Goal: Task Accomplishment & Management: Manage account settings

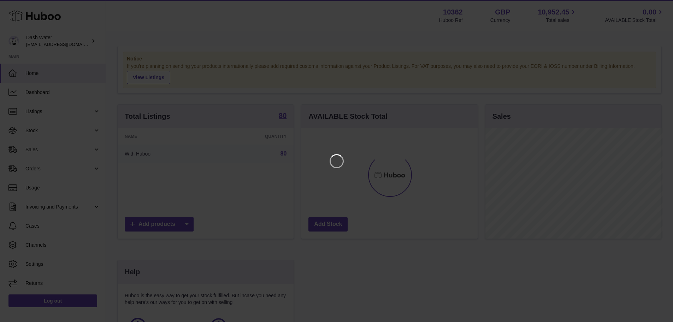
scroll to position [110, 178]
click at [658, 2] on icon "Close" at bounding box center [660, 6] width 8 height 8
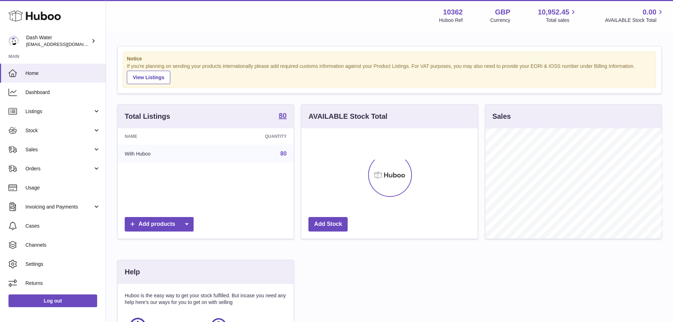
scroll to position [353075, 353010]
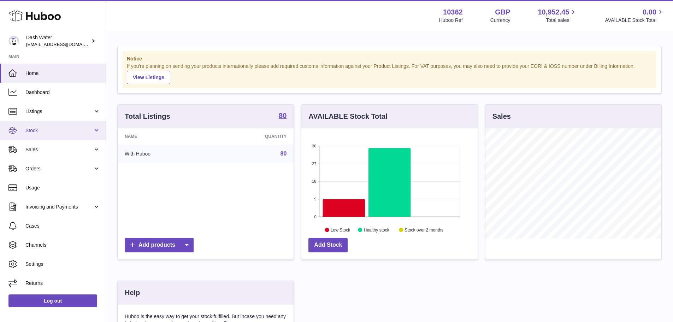
click at [58, 136] on link "Stock" at bounding box center [53, 130] width 106 height 19
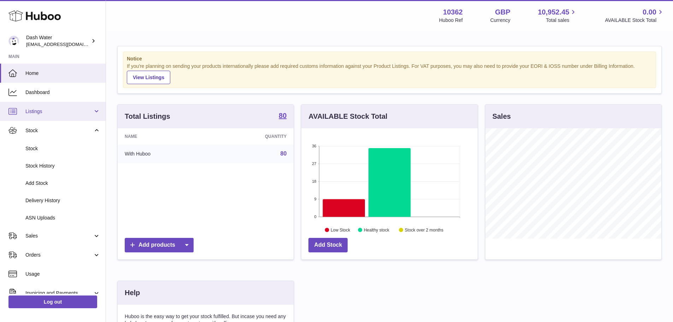
drag, startPoint x: 59, startPoint y: 131, endPoint x: 60, endPoint y: 113, distance: 18.0
click at [60, 130] on span "Stock" at bounding box center [58, 130] width 67 height 7
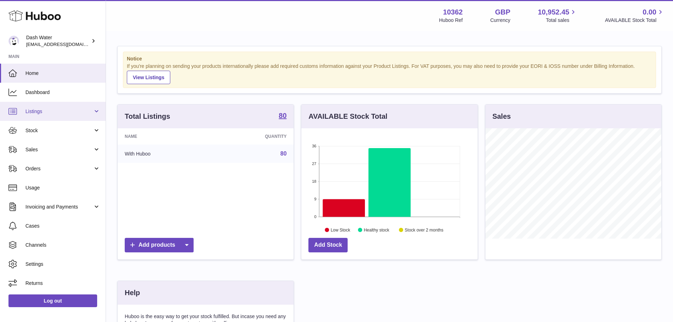
click at [61, 110] on span "Listings" at bounding box center [58, 111] width 67 height 7
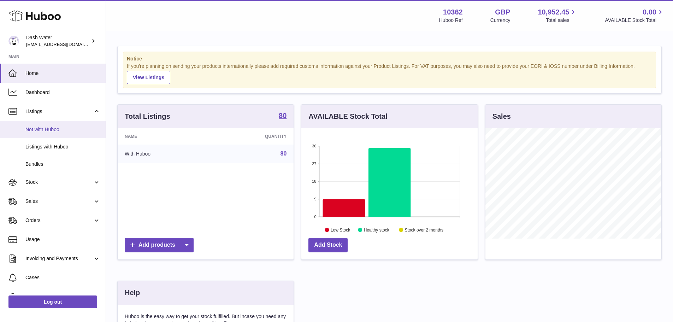
click at [61, 131] on span "Not with Huboo" at bounding box center [62, 129] width 75 height 7
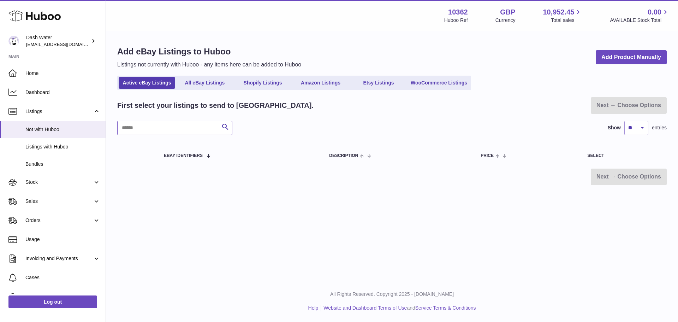
click at [183, 129] on input "text" at bounding box center [174, 128] width 115 height 14
click at [277, 83] on link "Shopify Listings" at bounding box center [263, 83] width 57 height 12
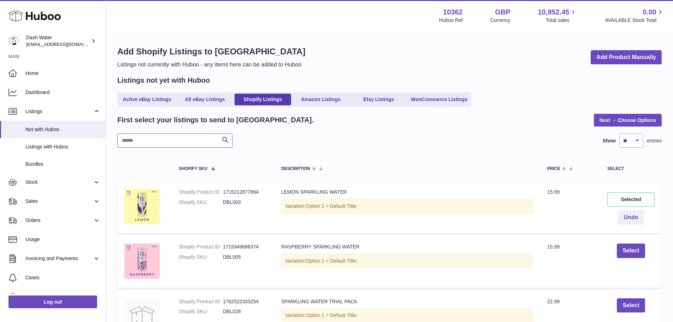
click at [163, 142] on input "text" at bounding box center [174, 141] width 115 height 14
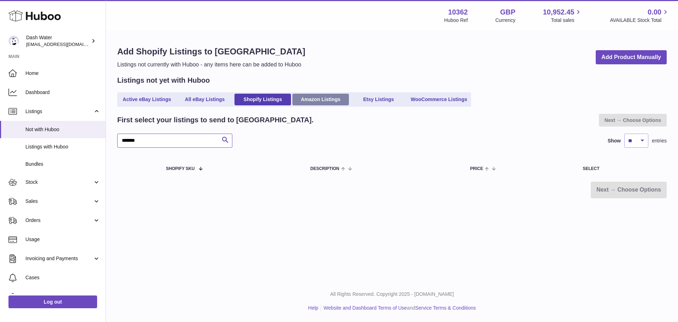
type input "*******"
click at [321, 101] on link "Amazon Listings" at bounding box center [320, 100] width 57 height 12
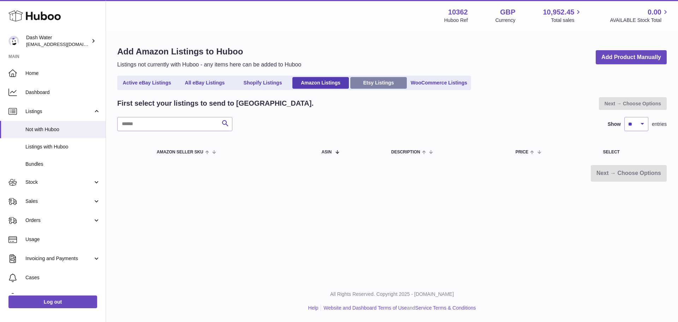
click at [377, 79] on link "Etsy Listings" at bounding box center [378, 83] width 57 height 12
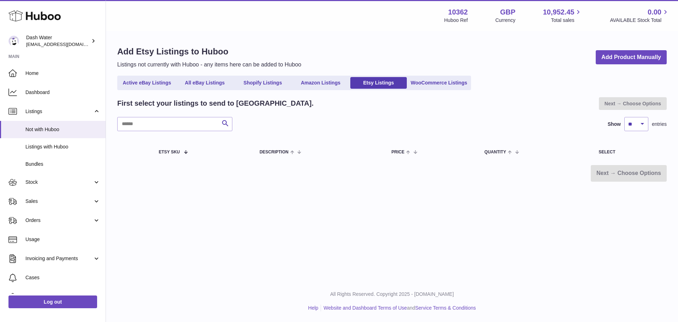
click at [429, 84] on link "WooCommerce Listings" at bounding box center [438, 83] width 61 height 12
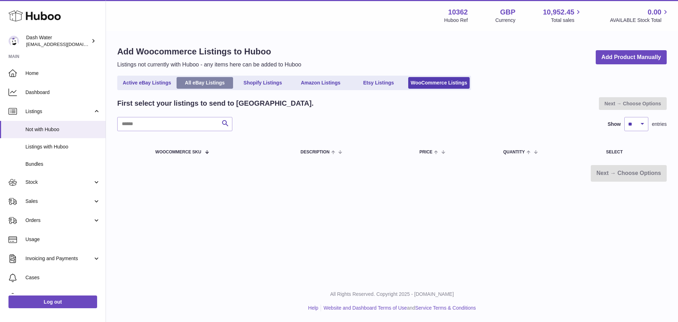
click at [223, 86] on link "All eBay Listings" at bounding box center [205, 83] width 57 height 12
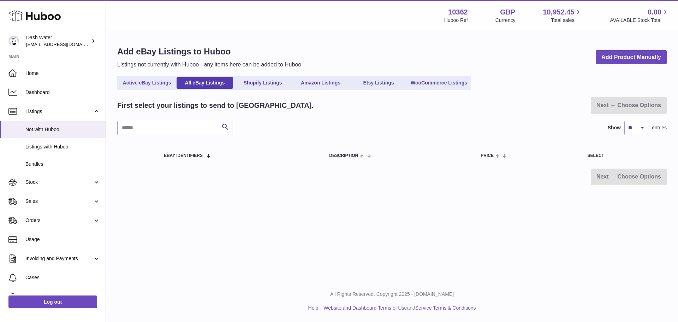
click at [163, 87] on link "Active eBay Listings" at bounding box center [147, 83] width 57 height 12
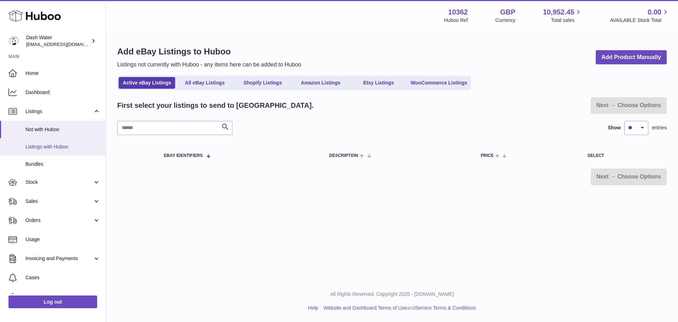
click at [59, 149] on span "Listings with Huboo" at bounding box center [62, 146] width 75 height 7
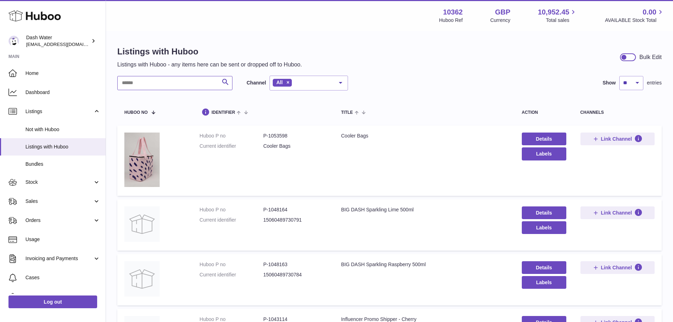
click at [170, 87] on input "text" at bounding box center [174, 83] width 115 height 14
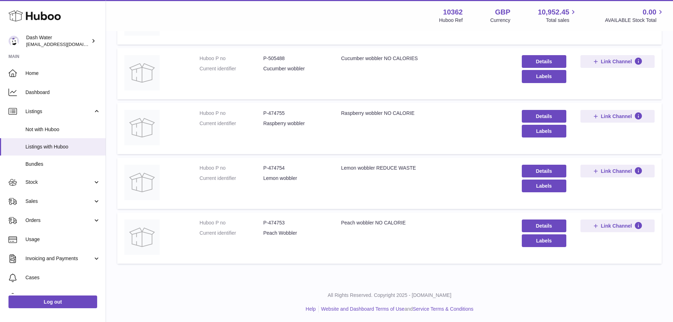
scroll to position [133, 0]
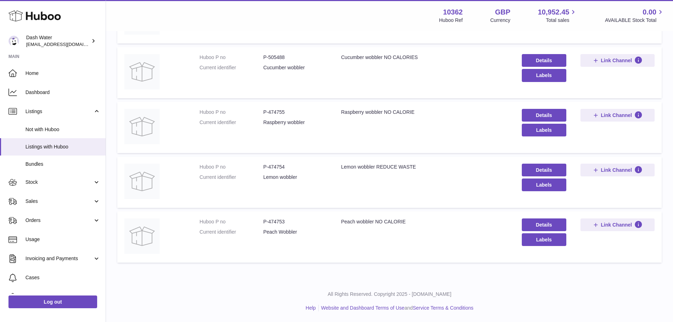
type input "*******"
drag, startPoint x: 300, startPoint y: 233, endPoint x: 218, endPoint y: 223, distance: 82.8
click at [218, 223] on dl "Huboo P no P-474753 Current identifier Peach Wobbler" at bounding box center [263, 228] width 127 height 20
click at [274, 243] on td "Huboo P no P-474753 Current identifier Peach Wobbler" at bounding box center [263, 236] width 142 height 51
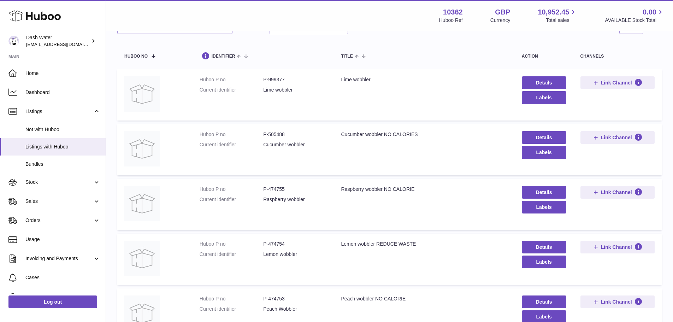
scroll to position [0, 0]
